Goal: Information Seeking & Learning: Find specific fact

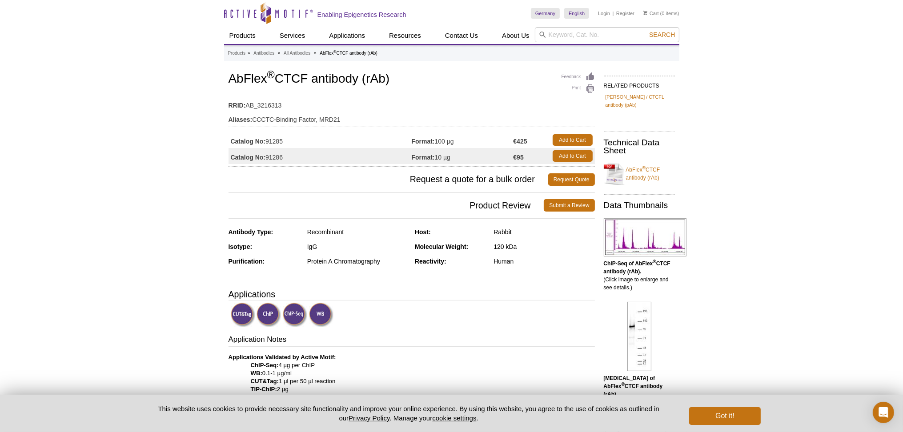
drag, startPoint x: 284, startPoint y: 104, endPoint x: 224, endPoint y: 100, distance: 60.6
click at [295, 99] on td "RRID: AB_3216313" at bounding box center [412, 103] width 367 height 14
drag, startPoint x: 283, startPoint y: 104, endPoint x: 227, endPoint y: 98, distance: 56.7
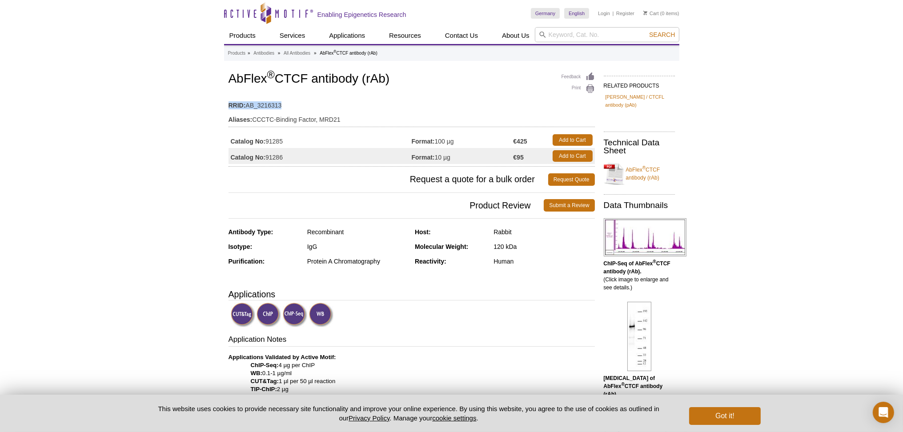
copy td "RRID: AB_3216313"
click at [289, 8] on icon "Active Motif Logo" at bounding box center [268, 13] width 89 height 22
click at [544, 34] on icon at bounding box center [543, 35] width 6 height 6
click at [556, 34] on input "search" at bounding box center [607, 34] width 145 height 15
paste input "39382"
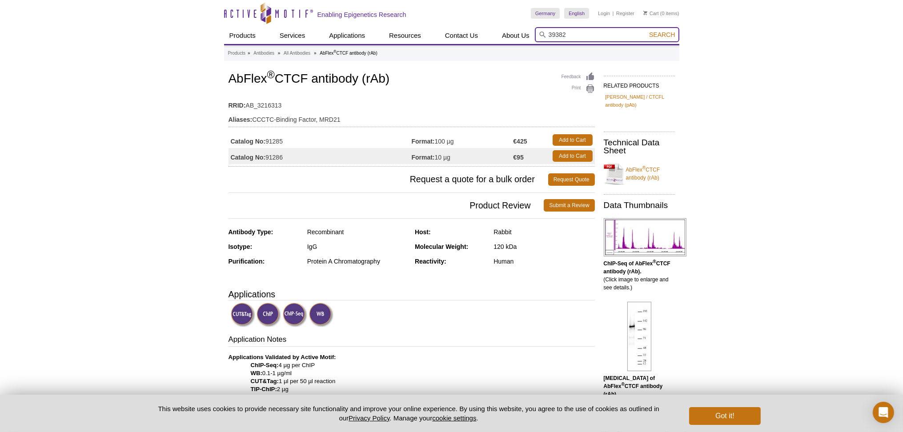
type input "39382"
click at [647, 31] on button "Search" at bounding box center [662, 35] width 31 height 8
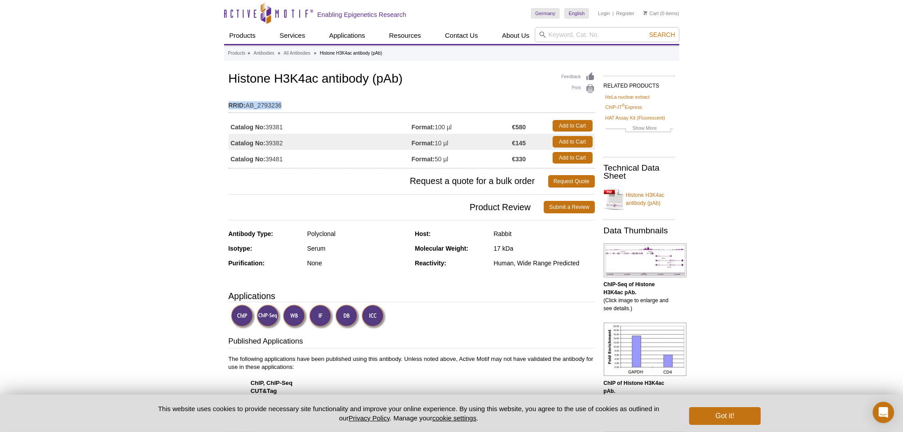
drag, startPoint x: 286, startPoint y: 102, endPoint x: 225, endPoint y: 103, distance: 61.4
copy td "RRID: AB_2793236"
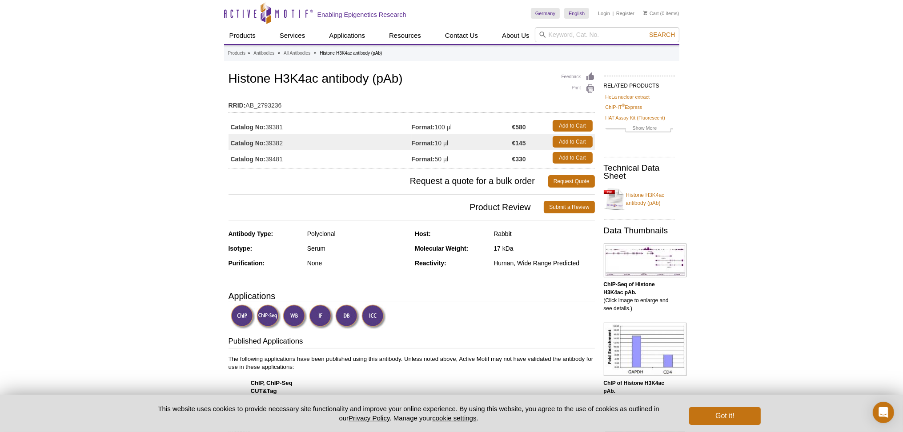
drag, startPoint x: 286, startPoint y: 143, endPoint x: 267, endPoint y: 142, distance: 19.1
click at [267, 142] on td "Catalog No: 39382" at bounding box center [320, 142] width 183 height 16
copy td "39382"
click at [559, 41] on input "search" at bounding box center [607, 34] width 145 height 15
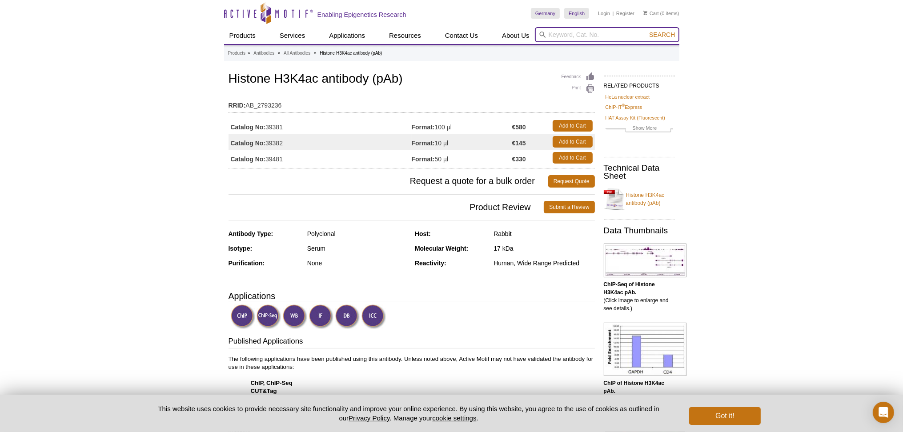
paste input "39134"
type input "39134"
click at [647, 31] on button "Search" at bounding box center [662, 35] width 31 height 8
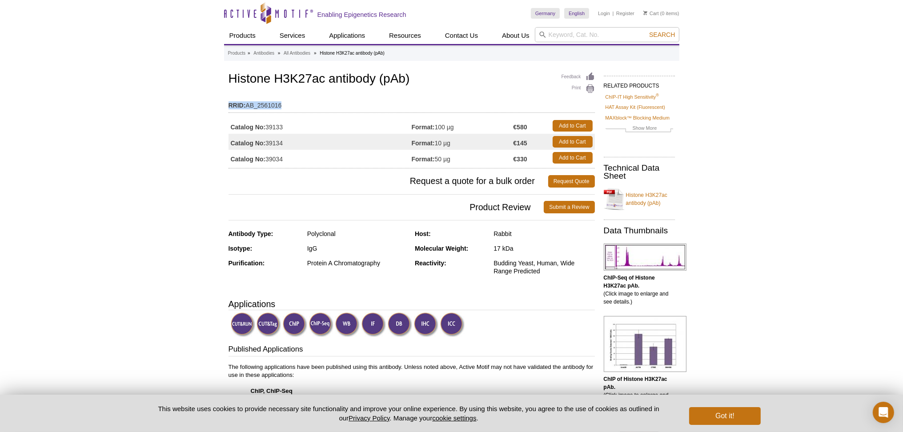
drag, startPoint x: 286, startPoint y: 105, endPoint x: 225, endPoint y: 104, distance: 60.5
copy td "RRID: AB_2561016"
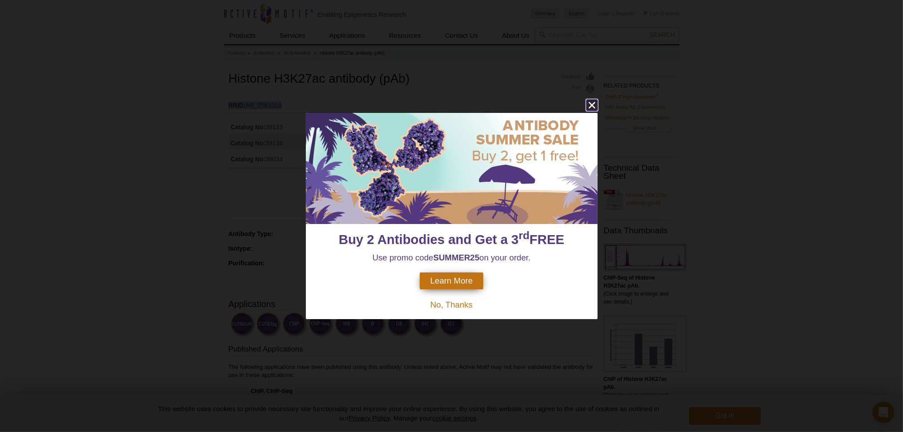
click at [593, 106] on icon "close" at bounding box center [591, 105] width 7 height 7
